Goal: Information Seeking & Learning: Learn about a topic

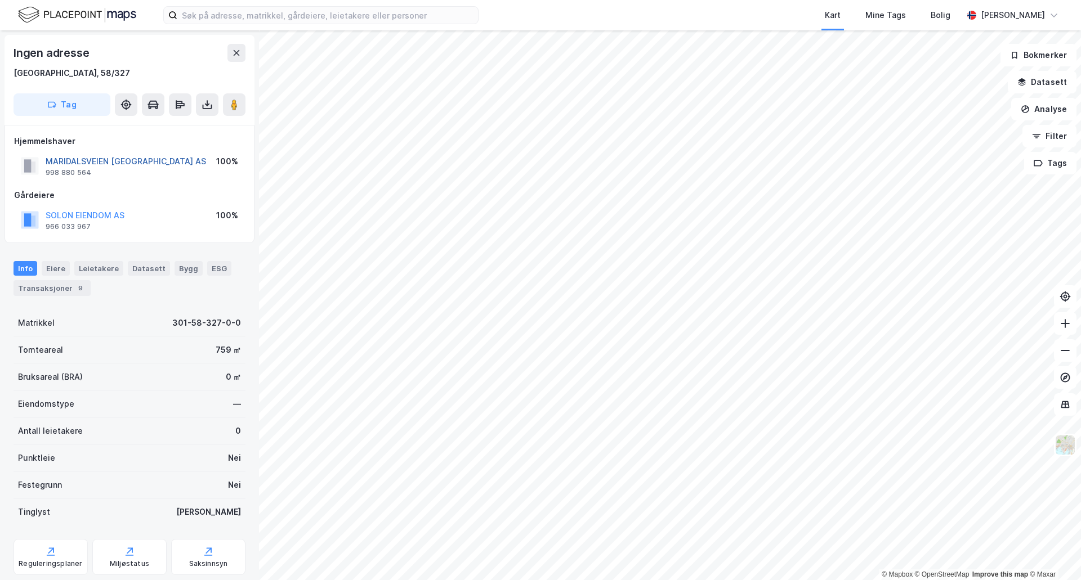
click at [0, 0] on button "MARIDALSVEIEN [GEOGRAPHIC_DATA] AS" at bounding box center [0, 0] width 0 height 0
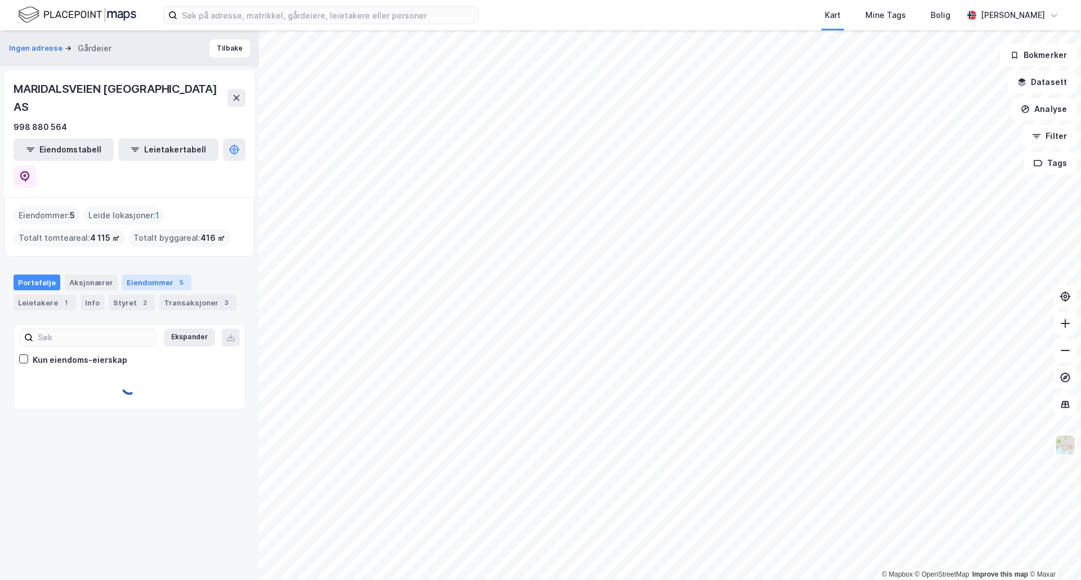
click at [147, 275] on div "Eiendommer 5" at bounding box center [156, 283] width 69 height 16
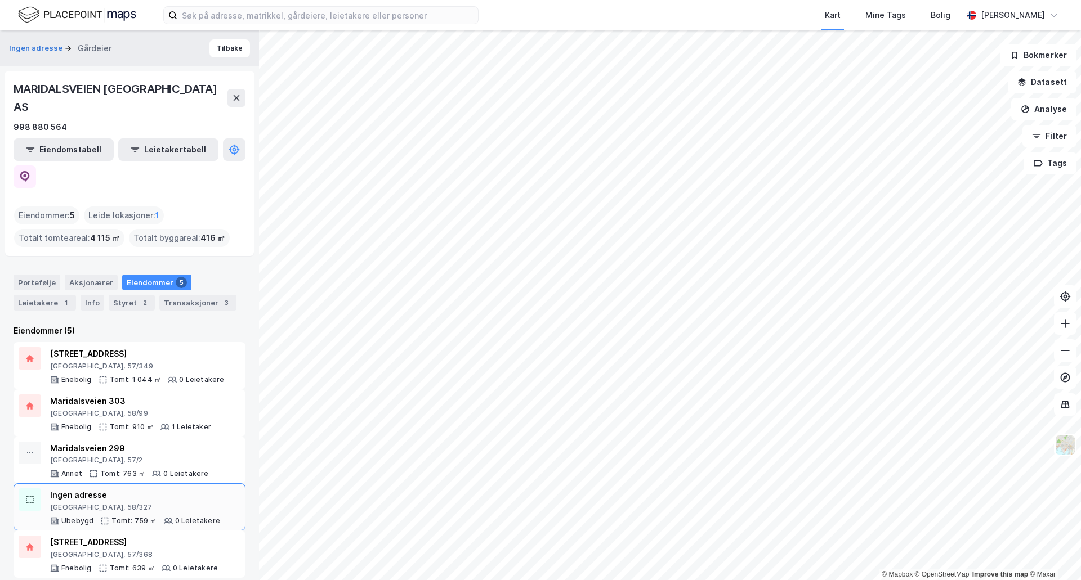
click at [131, 489] on div "Ingen adresse" at bounding box center [135, 496] width 170 height 14
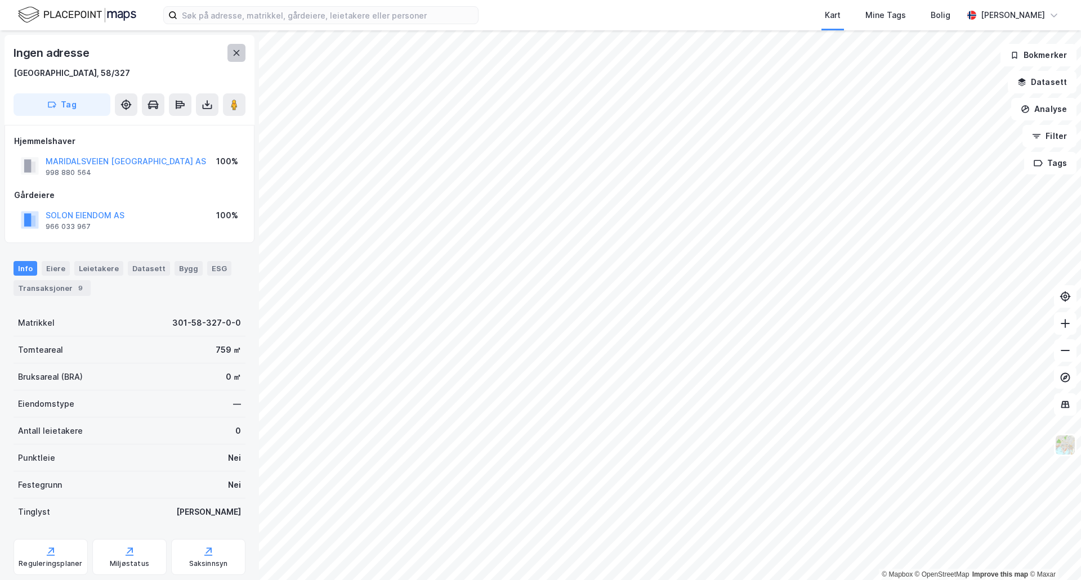
click at [240, 56] on icon at bounding box center [236, 52] width 9 height 9
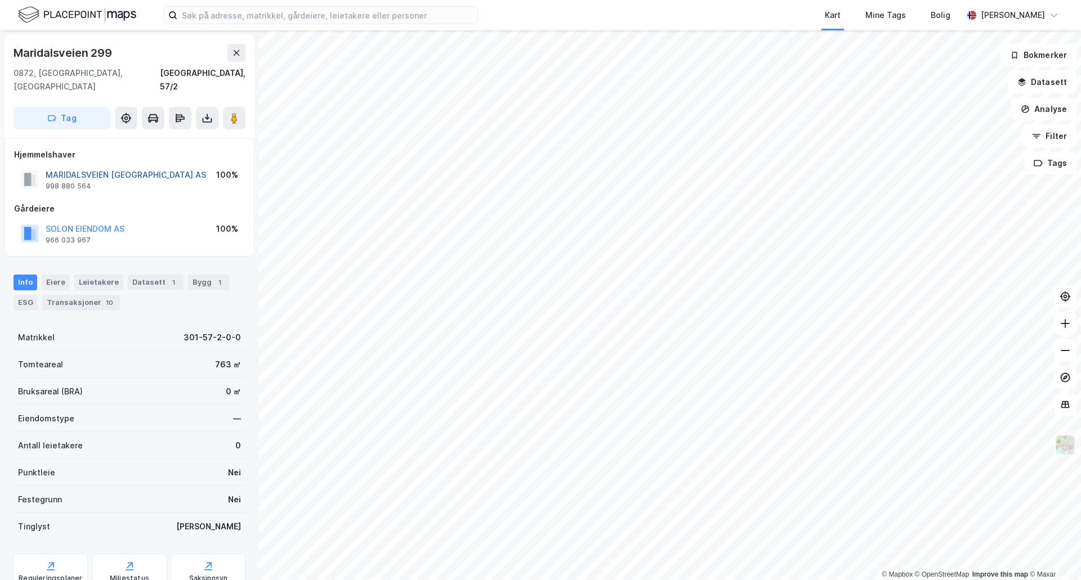
click at [0, 0] on button "MARIDALSVEIEN [GEOGRAPHIC_DATA] AS" at bounding box center [0, 0] width 0 height 0
